Goal: Task Accomplishment & Management: Manage account settings

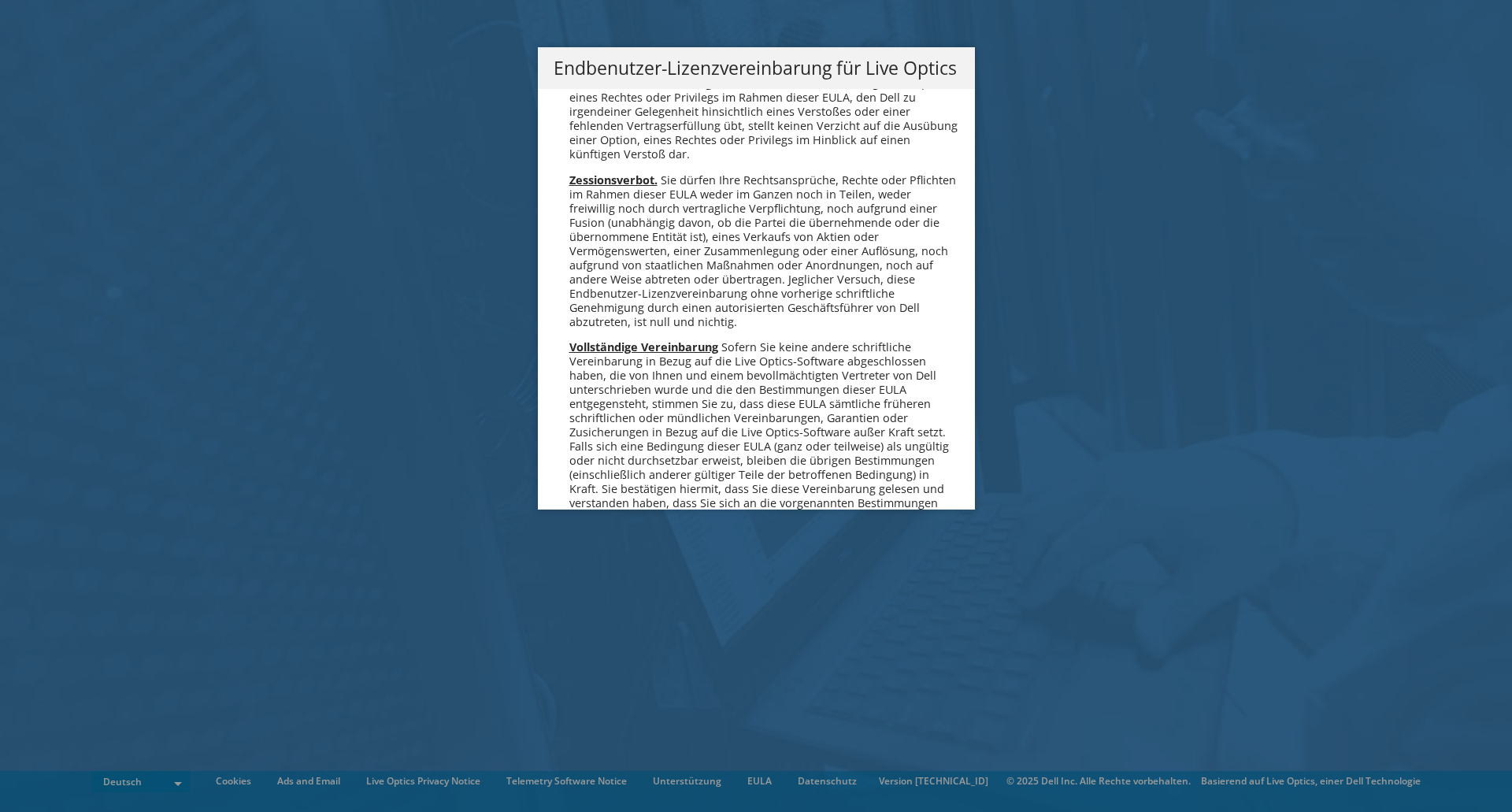
scroll to position [7741, 0]
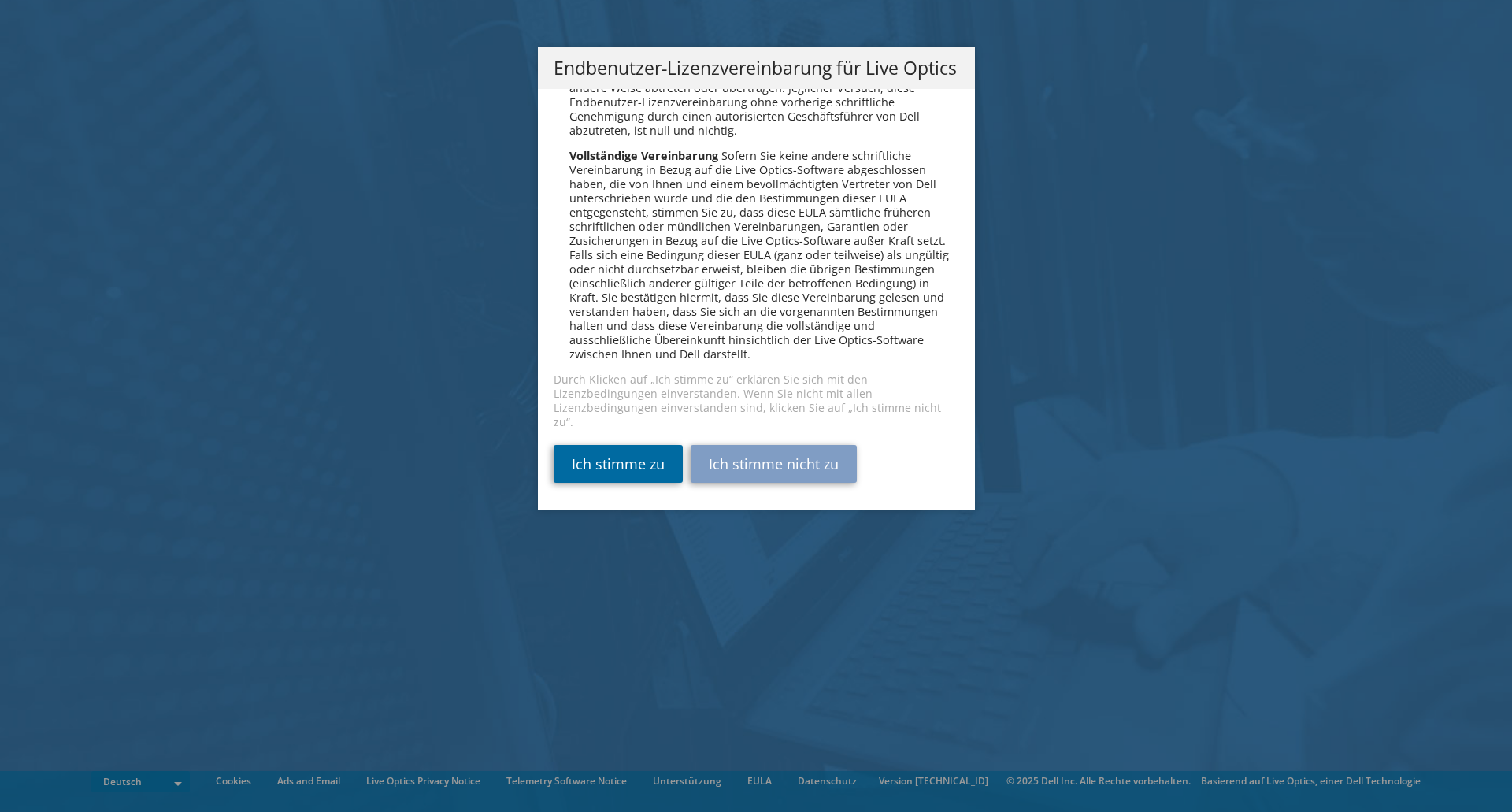
click at [619, 467] on link "Ich stimme zu" at bounding box center [618, 464] width 129 height 38
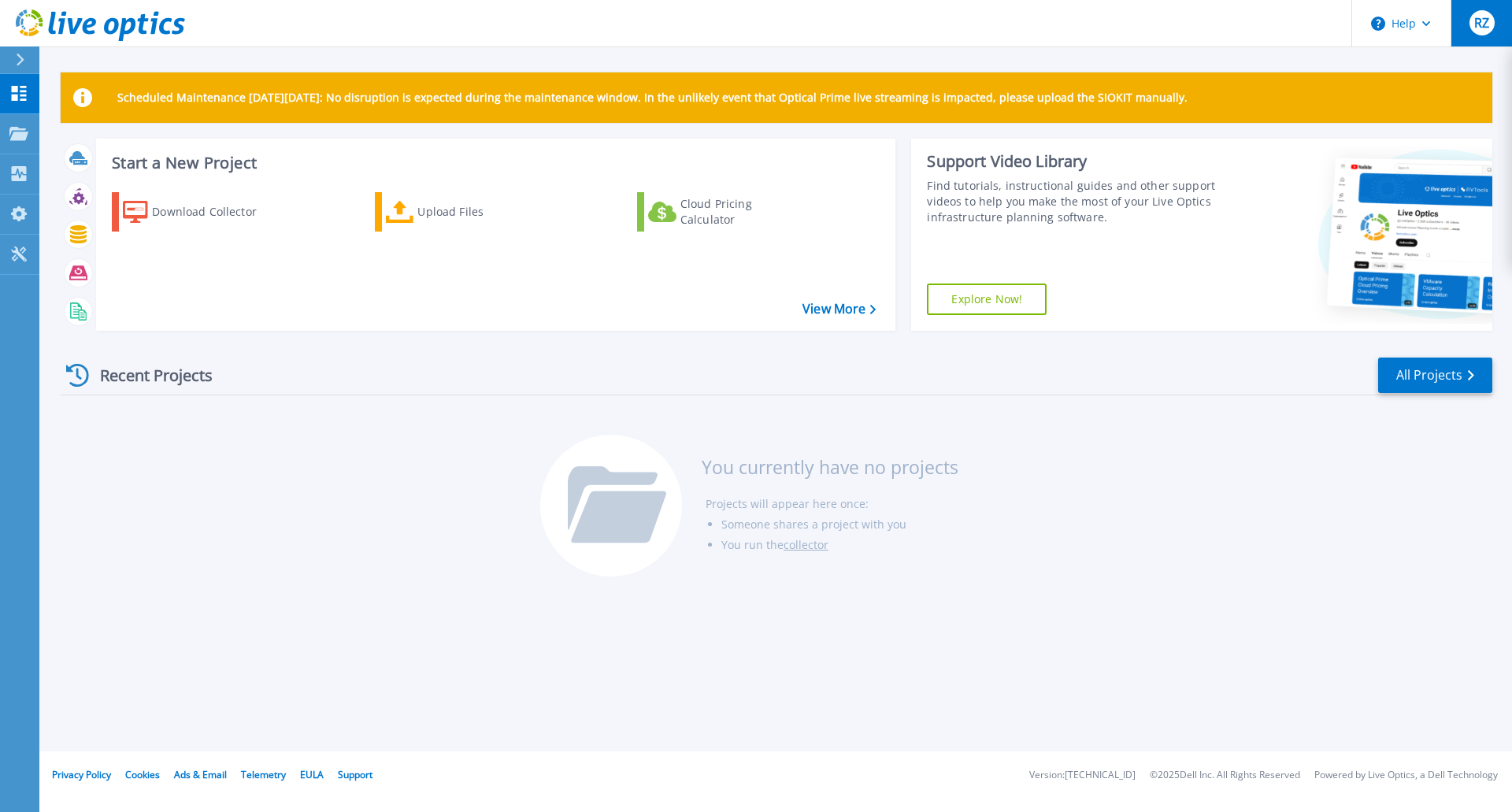
click at [1486, 29] on span "RZ" at bounding box center [1481, 22] width 15 height 13
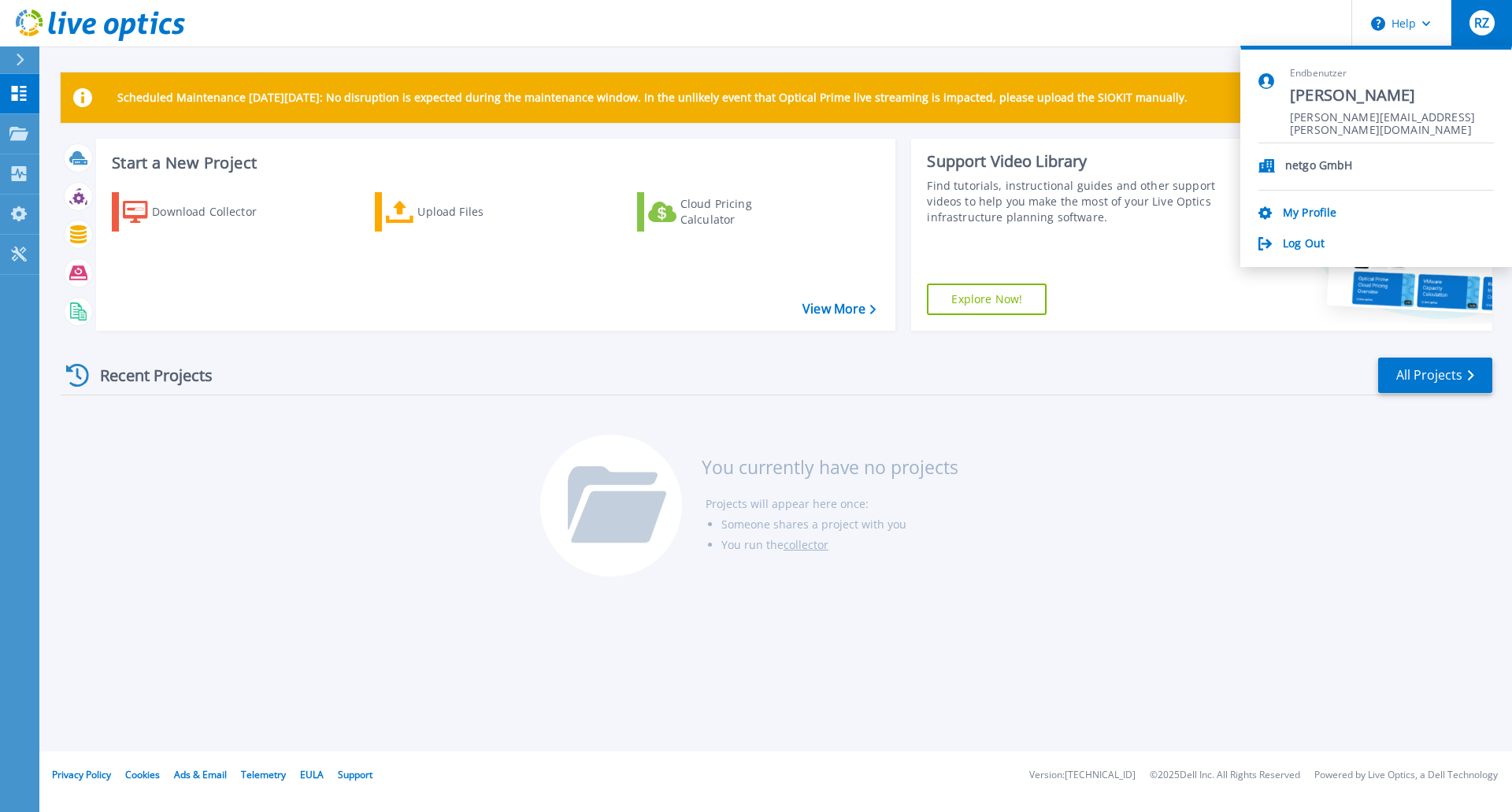
click at [1109, 20] on header "Help RZ Endbenutzer Ronny Ziegler ronny.ziegler@netgo.de netgo GmbH My Profile …" at bounding box center [756, 23] width 1512 height 48
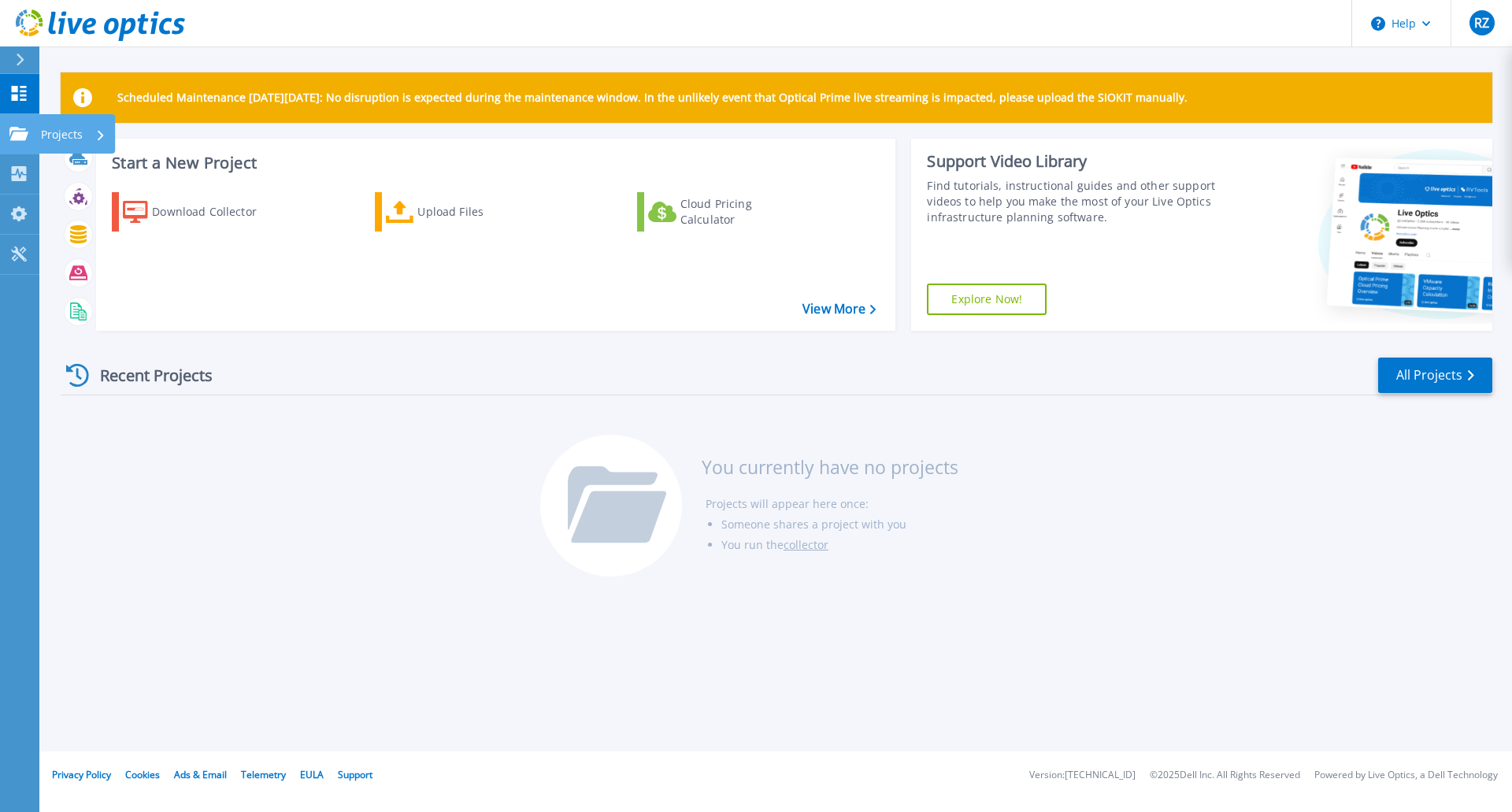
click at [29, 133] on div "Projects" at bounding box center [46, 134] width 73 height 14
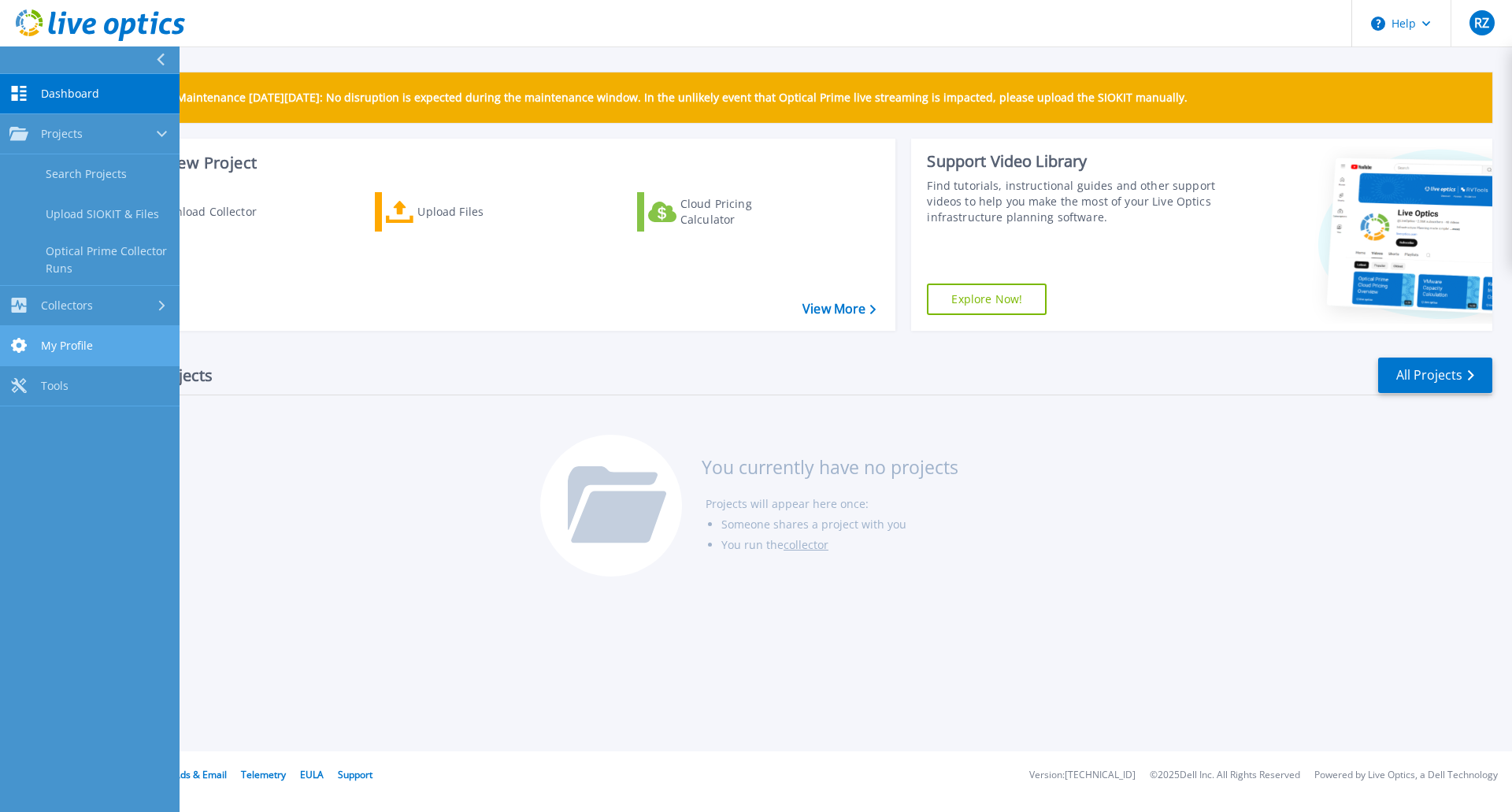
click at [70, 351] on span "My Profile" at bounding box center [67, 346] width 52 height 14
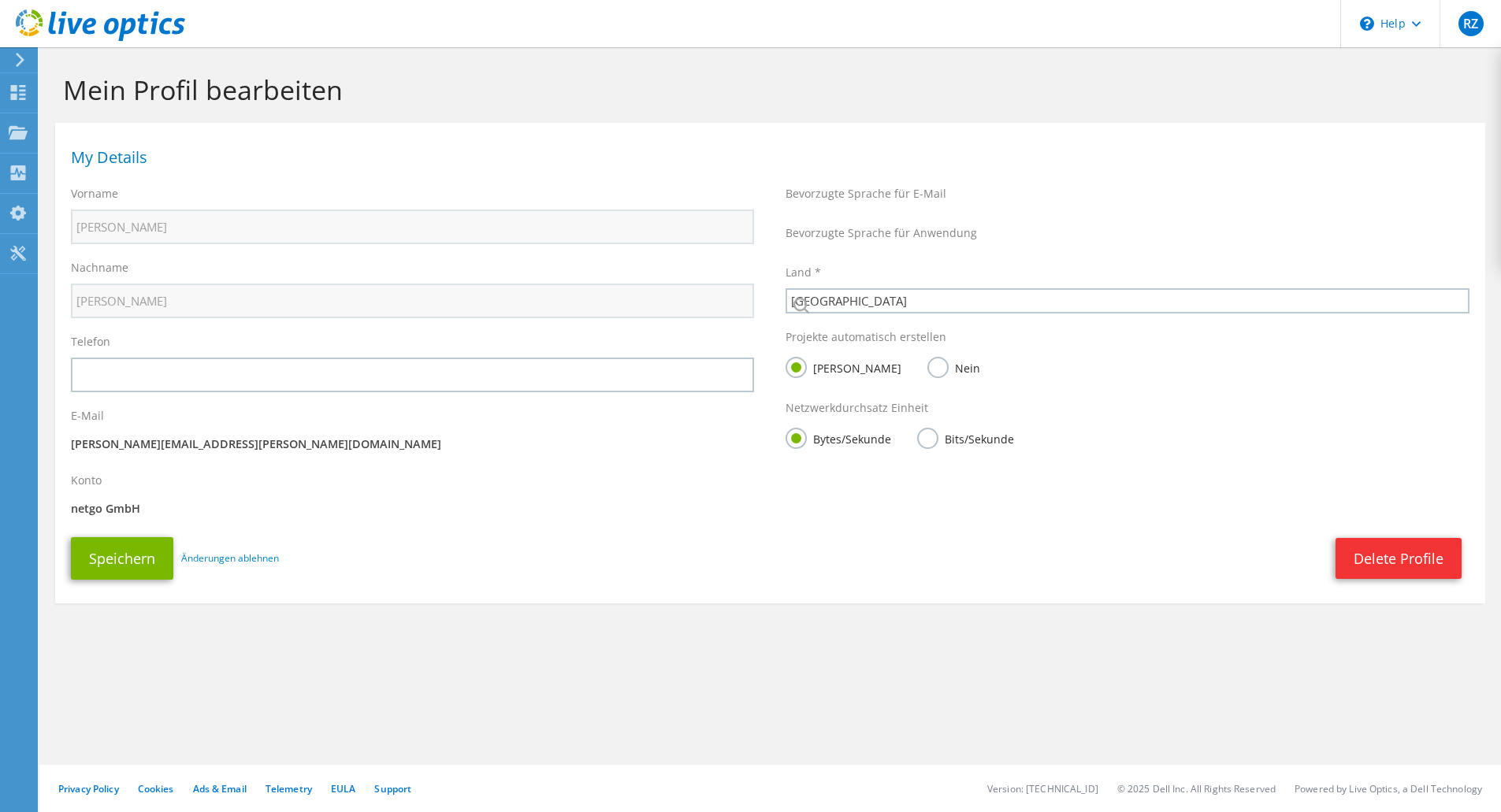
select select "56"
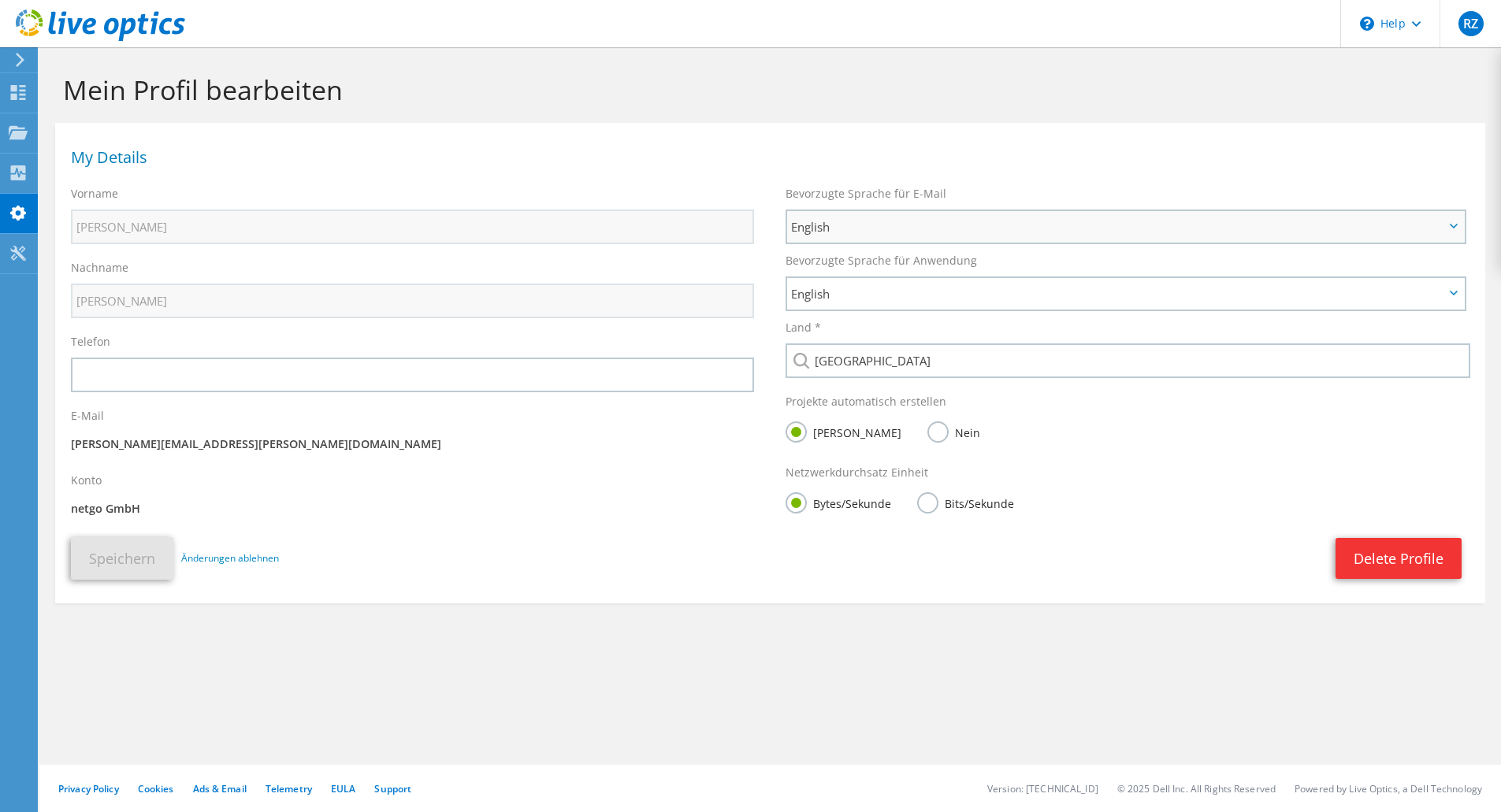
click at [897, 235] on span "English" at bounding box center [1117, 227] width 653 height 19
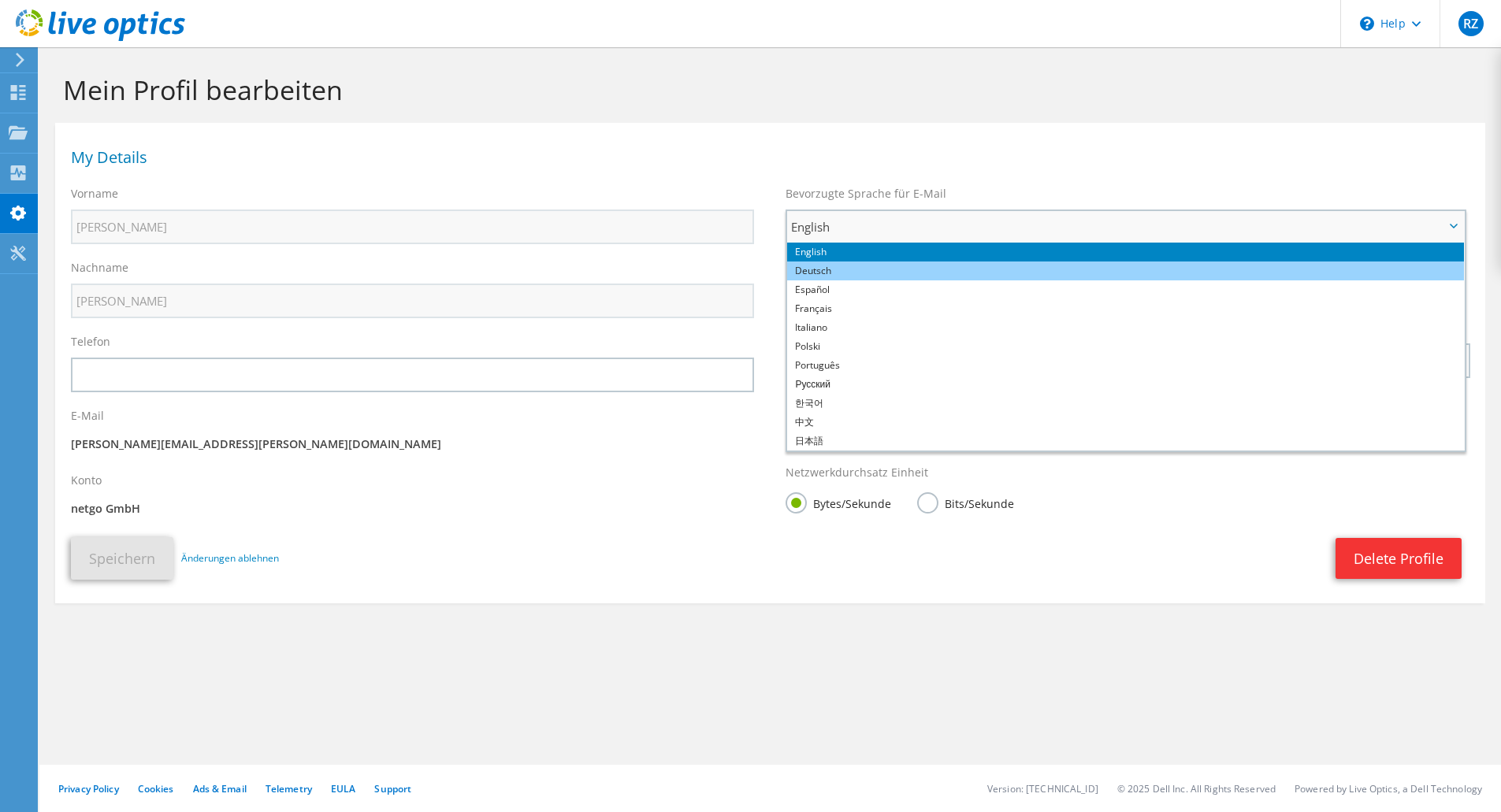
click at [877, 269] on li "Deutsch" at bounding box center [1125, 271] width 677 height 19
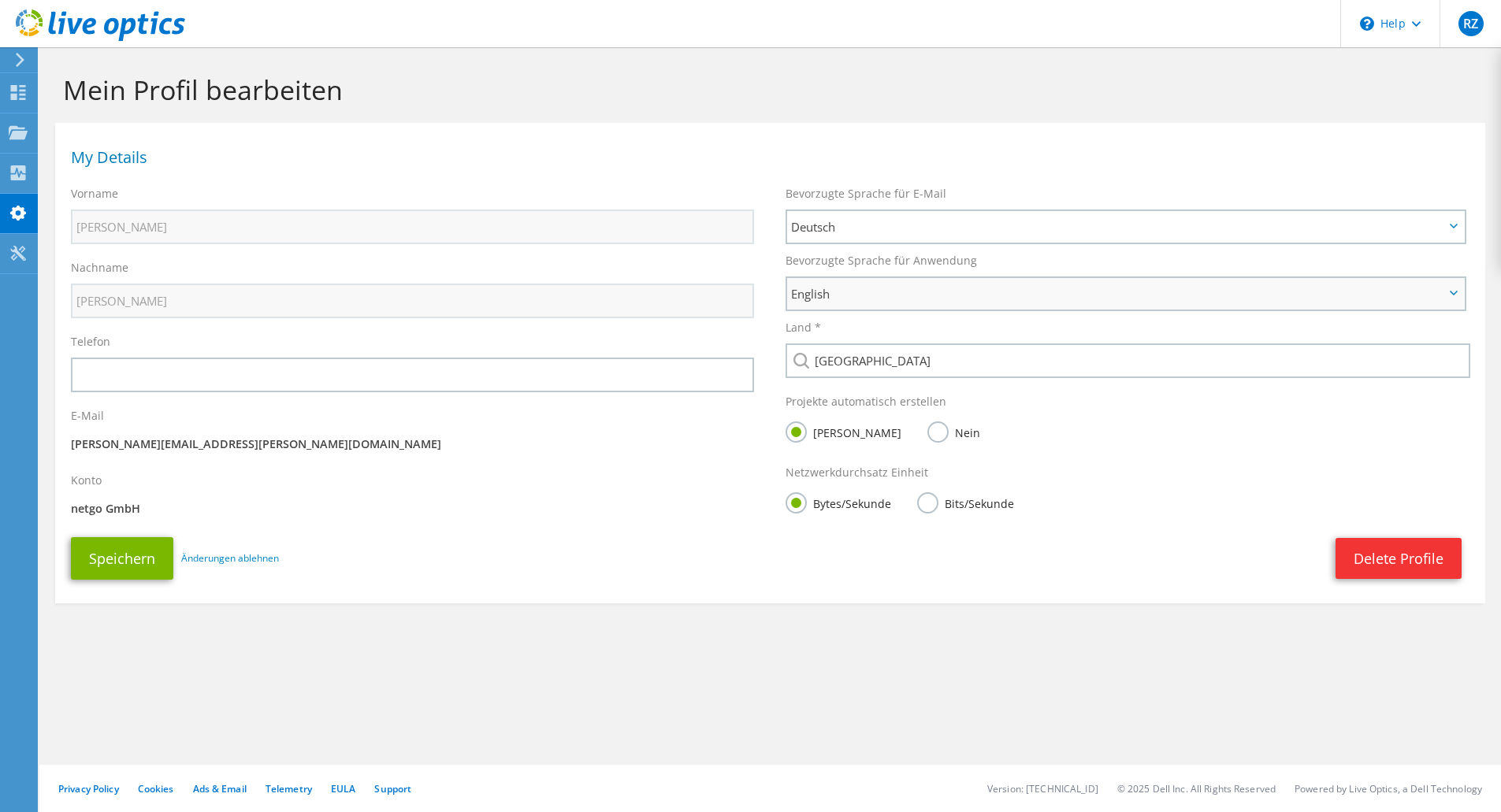
click at [856, 290] on span "English" at bounding box center [1117, 294] width 653 height 19
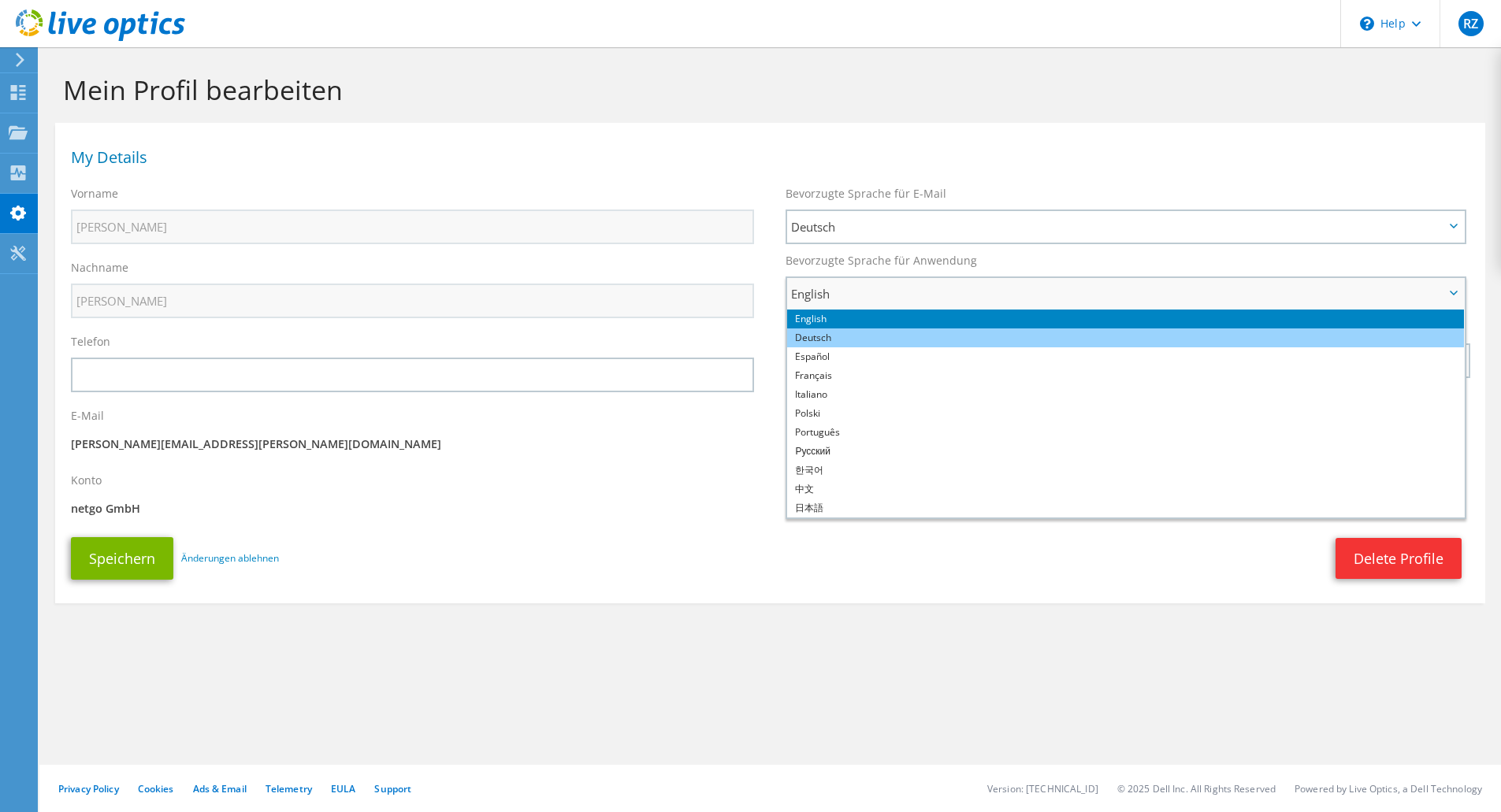
click at [849, 329] on li "Deutsch" at bounding box center [1125, 338] width 677 height 19
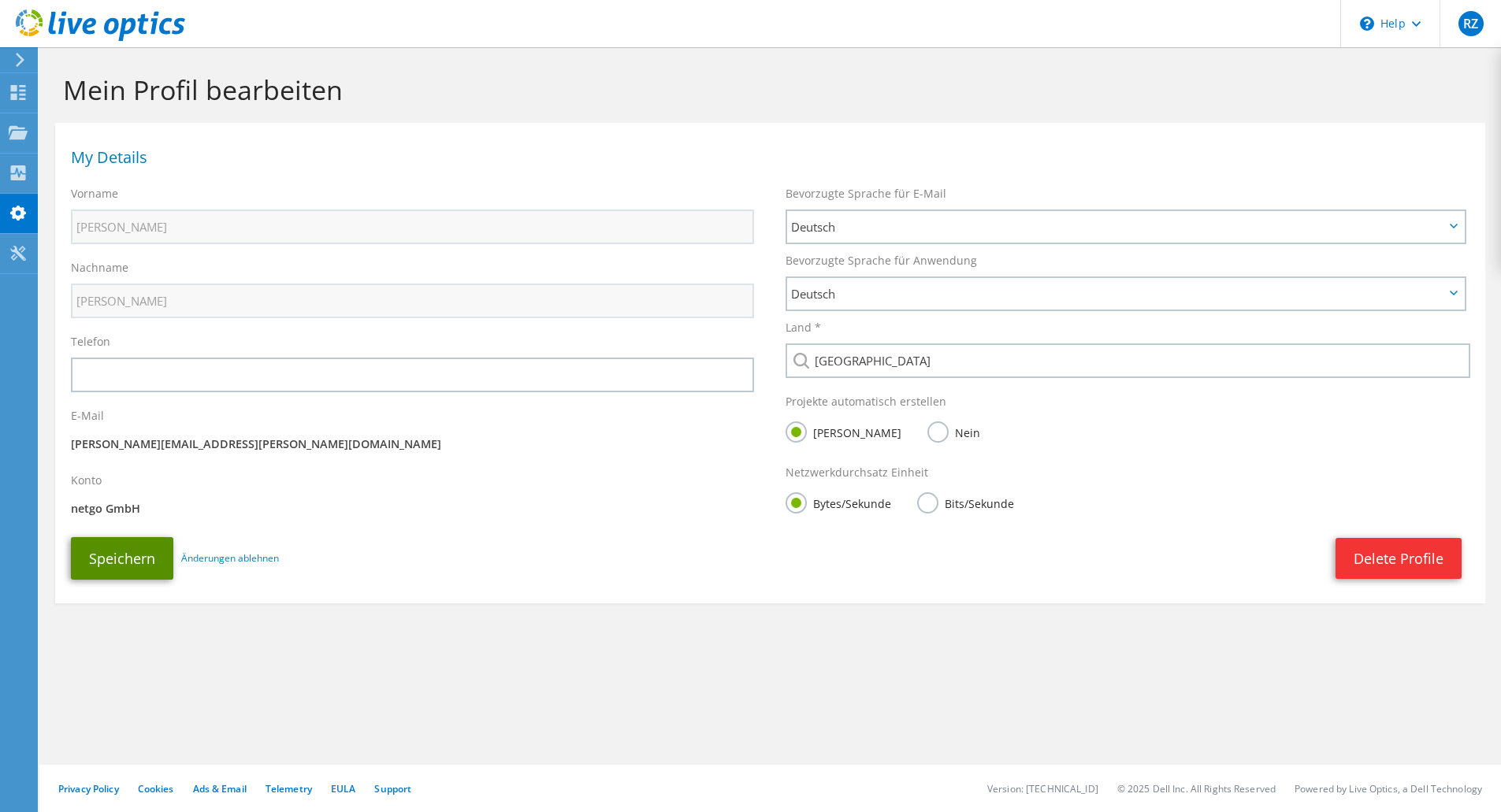
click at [136, 558] on button "Speichern" at bounding box center [122, 558] width 103 height 42
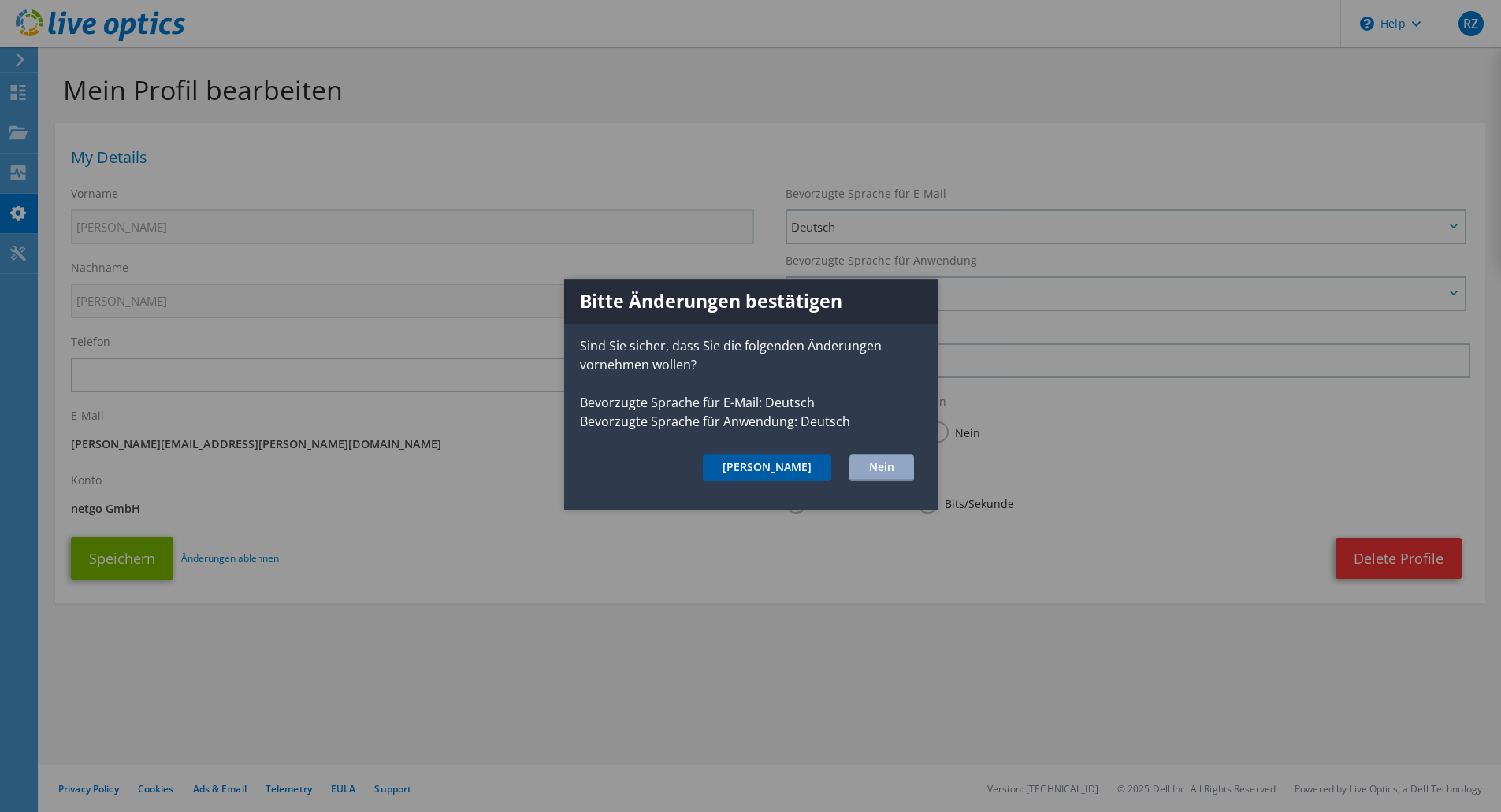
click at [806, 476] on button "Ja" at bounding box center [766, 467] width 129 height 27
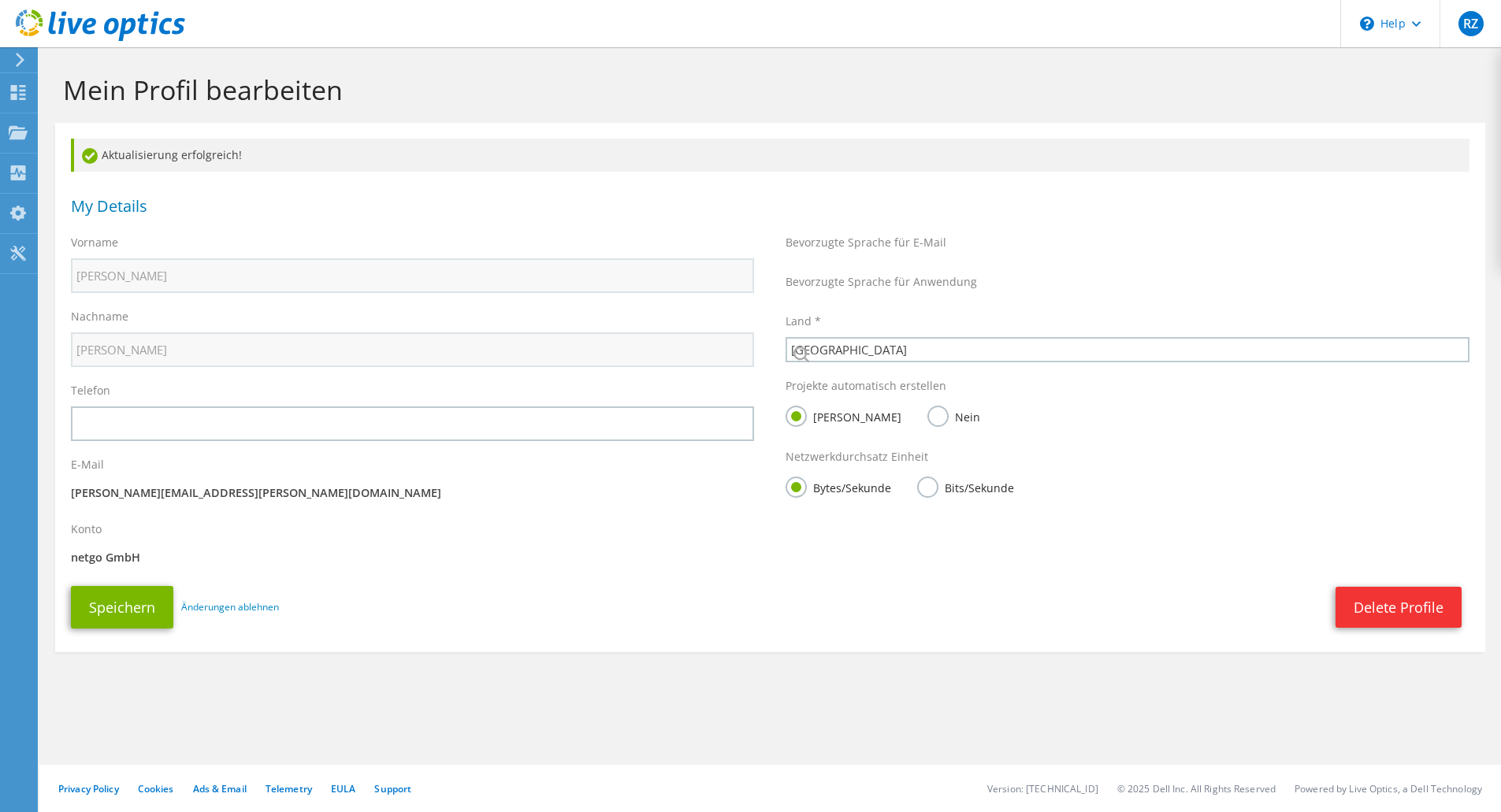
select select "56"
